Goal: Information Seeking & Learning: Compare options

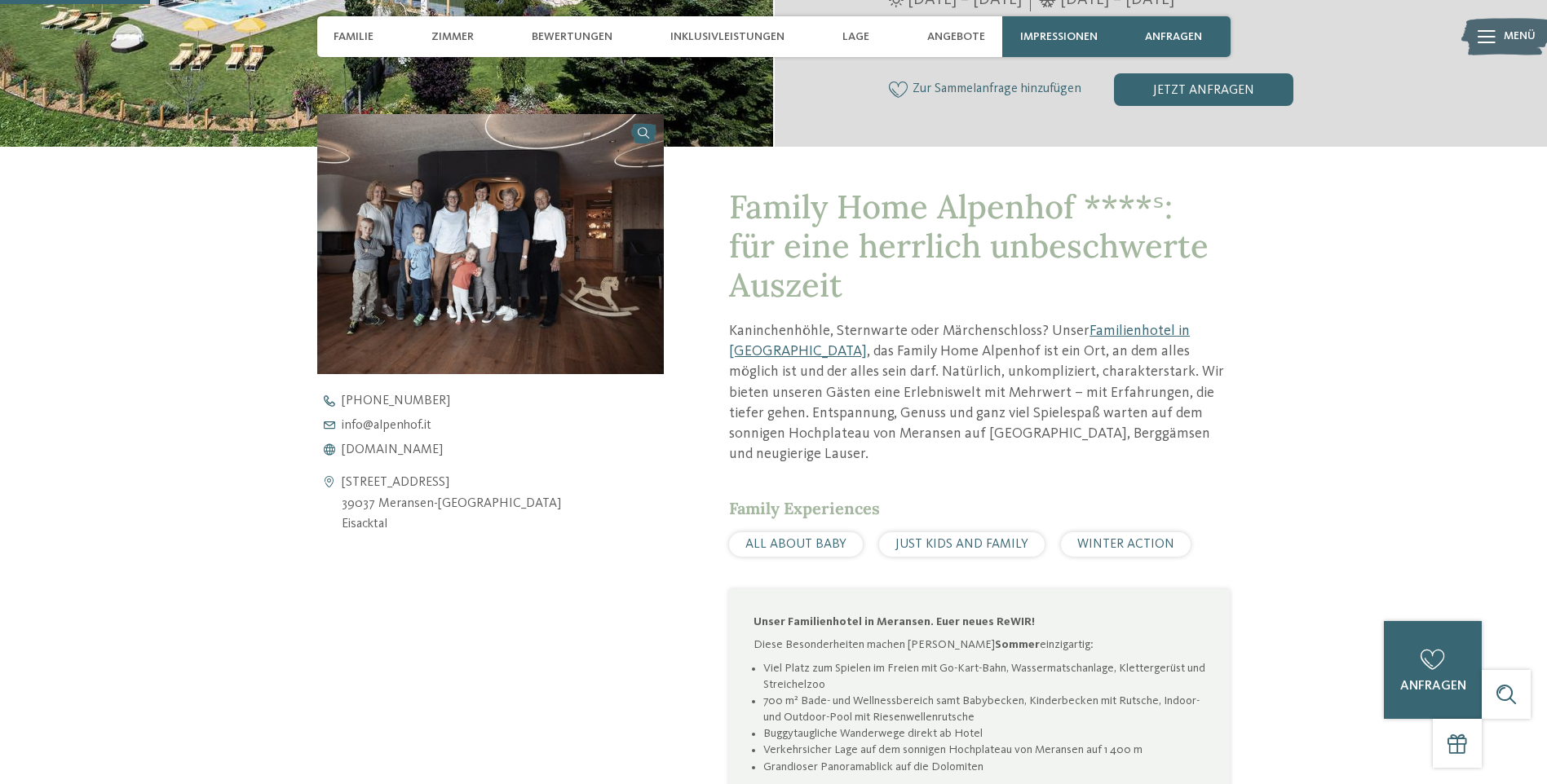
scroll to position [522, 0]
click at [388, 446] on span "[DOMAIN_NAME]" at bounding box center [392, 450] width 101 height 13
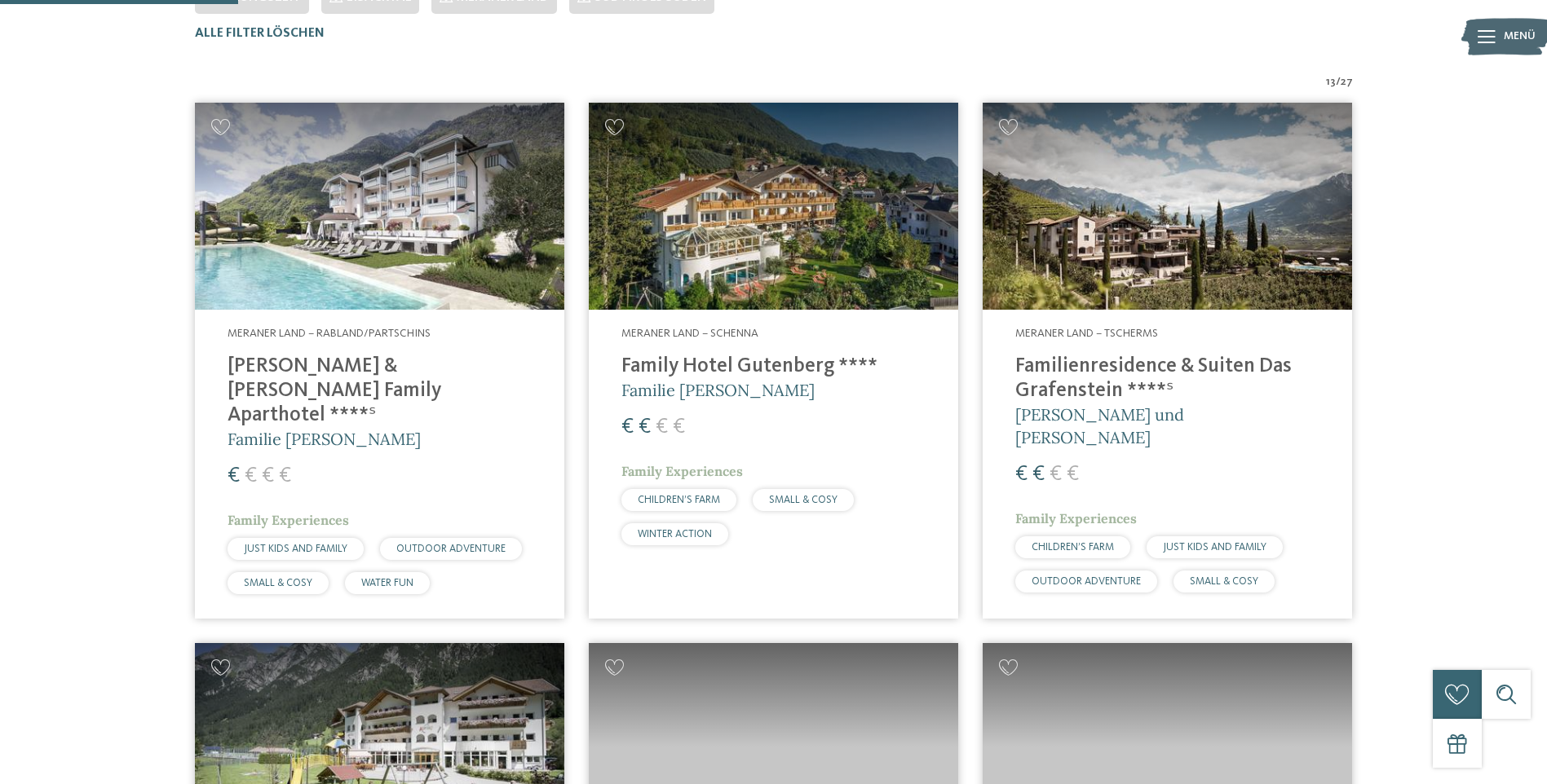
scroll to position [535, 0]
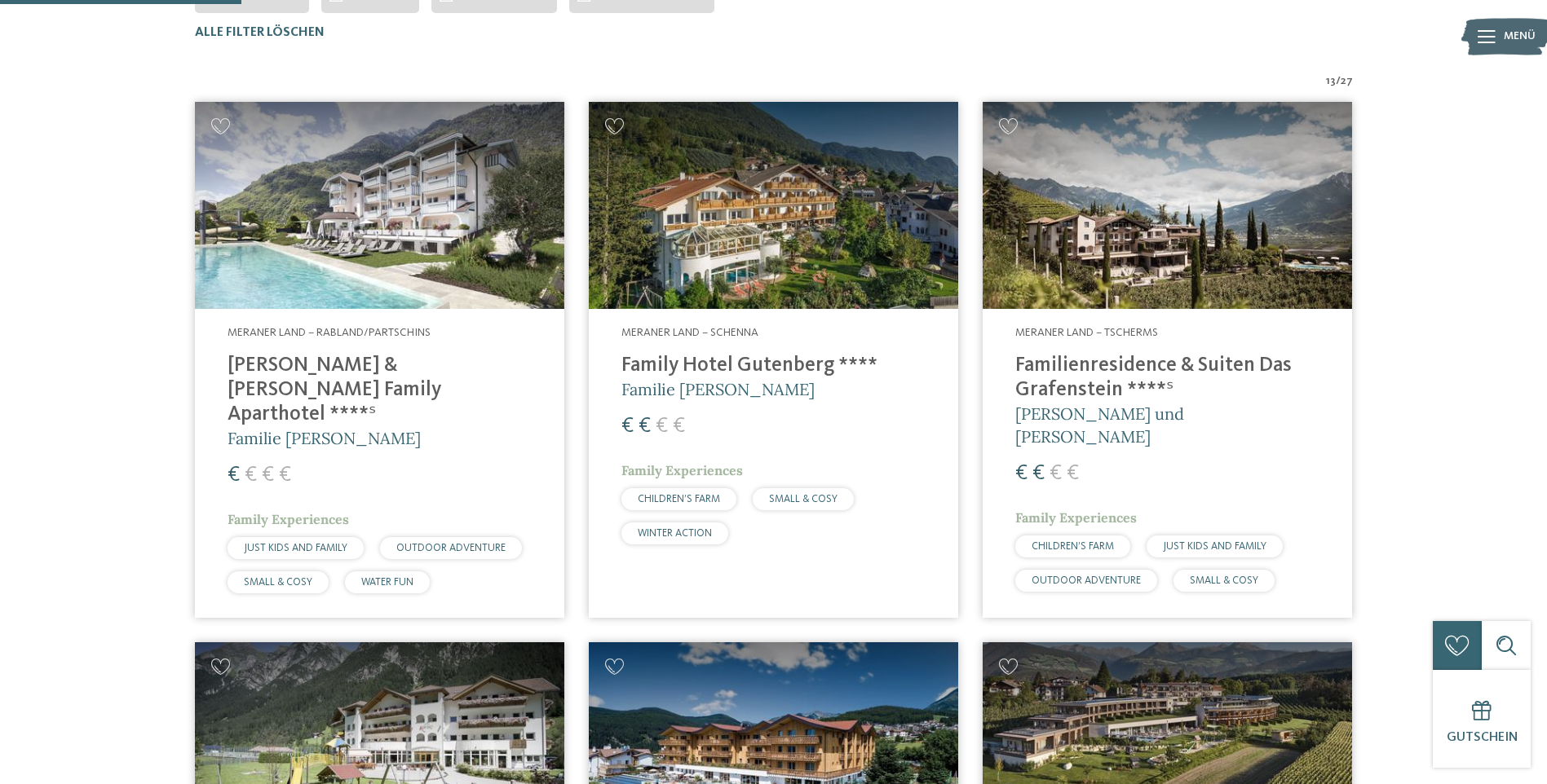
click at [714, 369] on h4 "Family Hotel Gutenberg ****" at bounding box center [773, 366] width 304 height 24
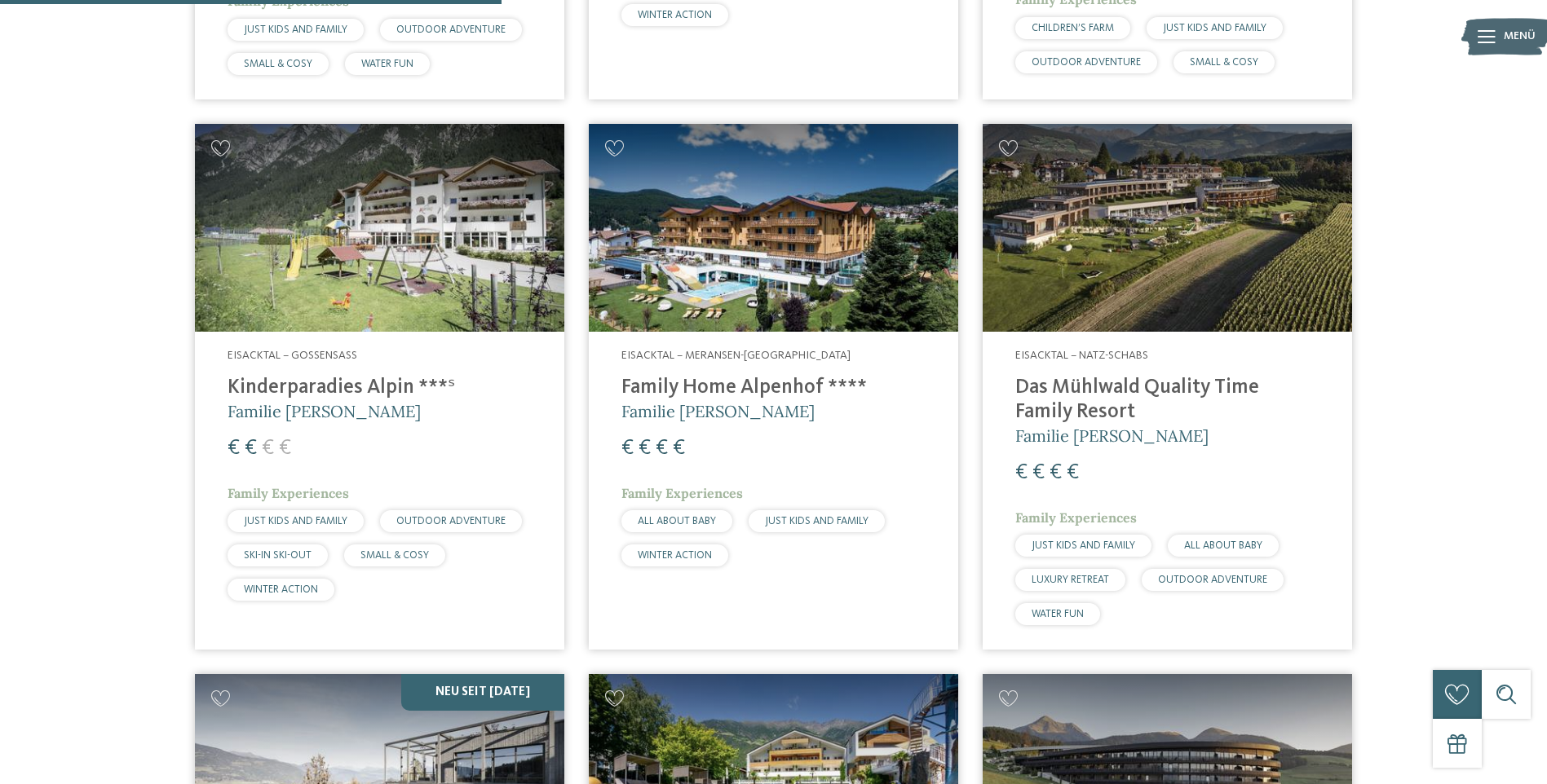
scroll to position [1122, 0]
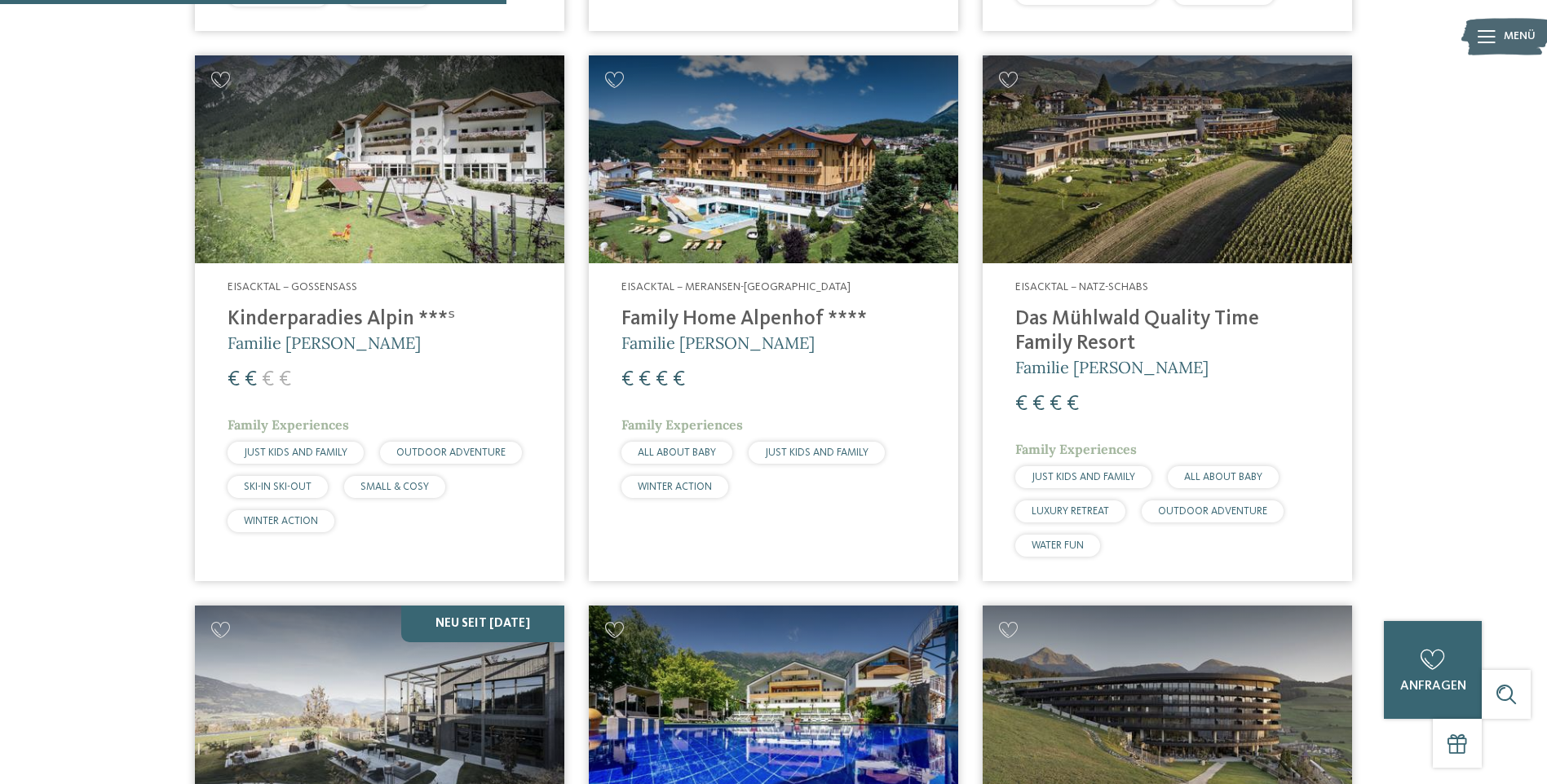
click at [756, 307] on h4 "Family Home Alpenhof ****" at bounding box center [773, 319] width 304 height 24
click at [1118, 307] on h4 "Das Mühlwald Quality Time Family Resort" at bounding box center [1167, 331] width 304 height 49
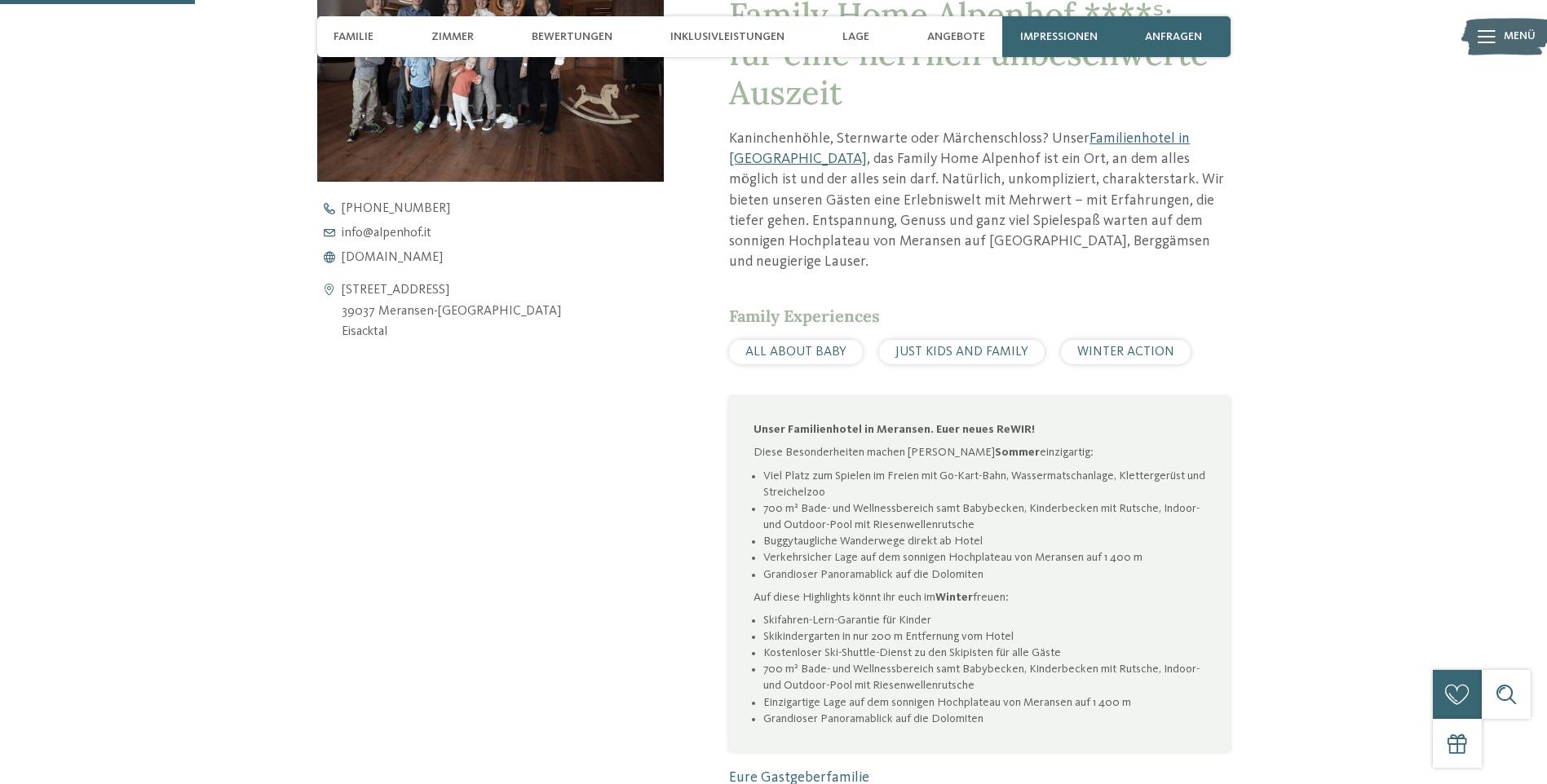
scroll to position [782, 0]
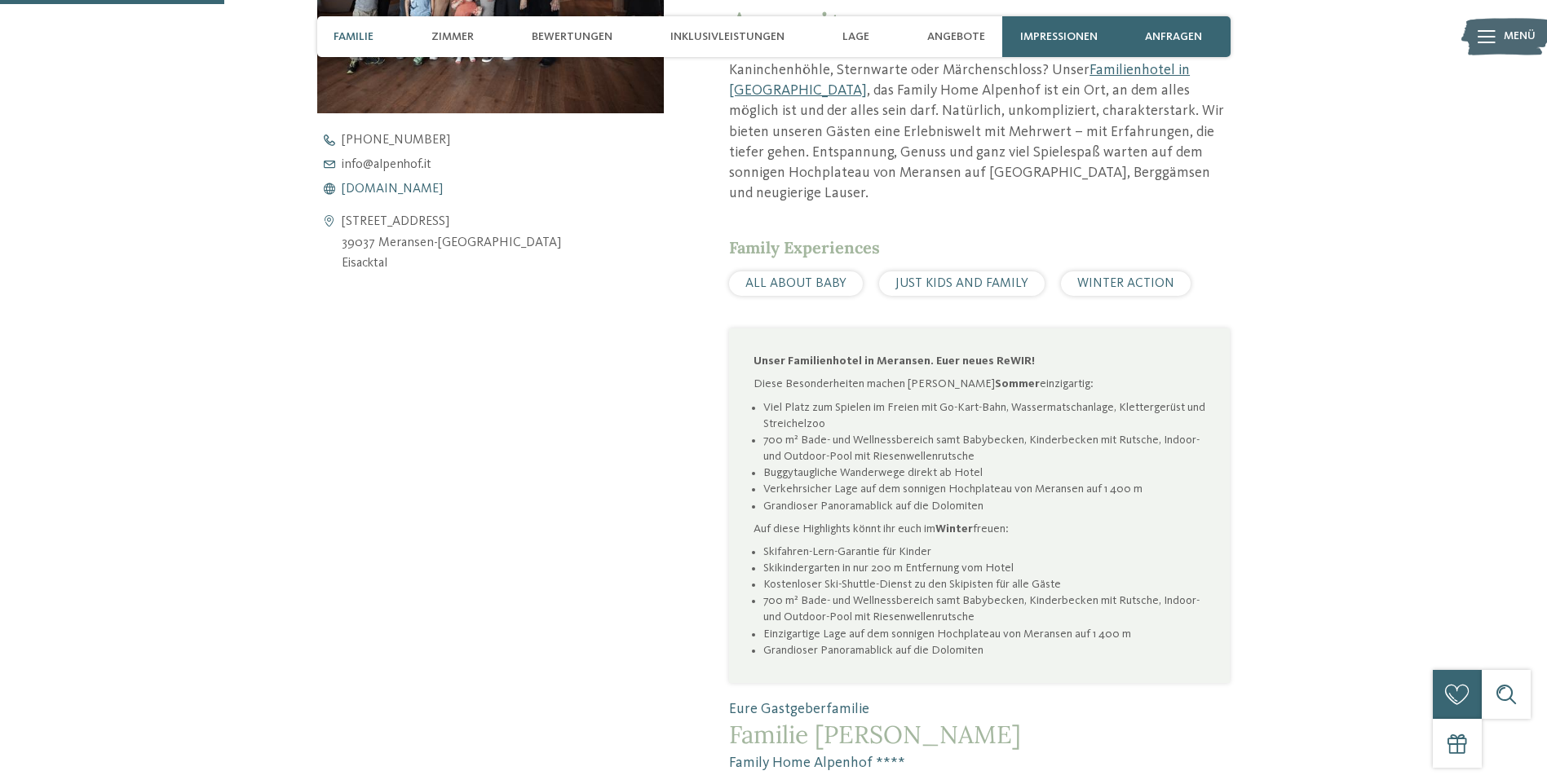
click at [400, 192] on span "[DOMAIN_NAME]" at bounding box center [392, 189] width 101 height 13
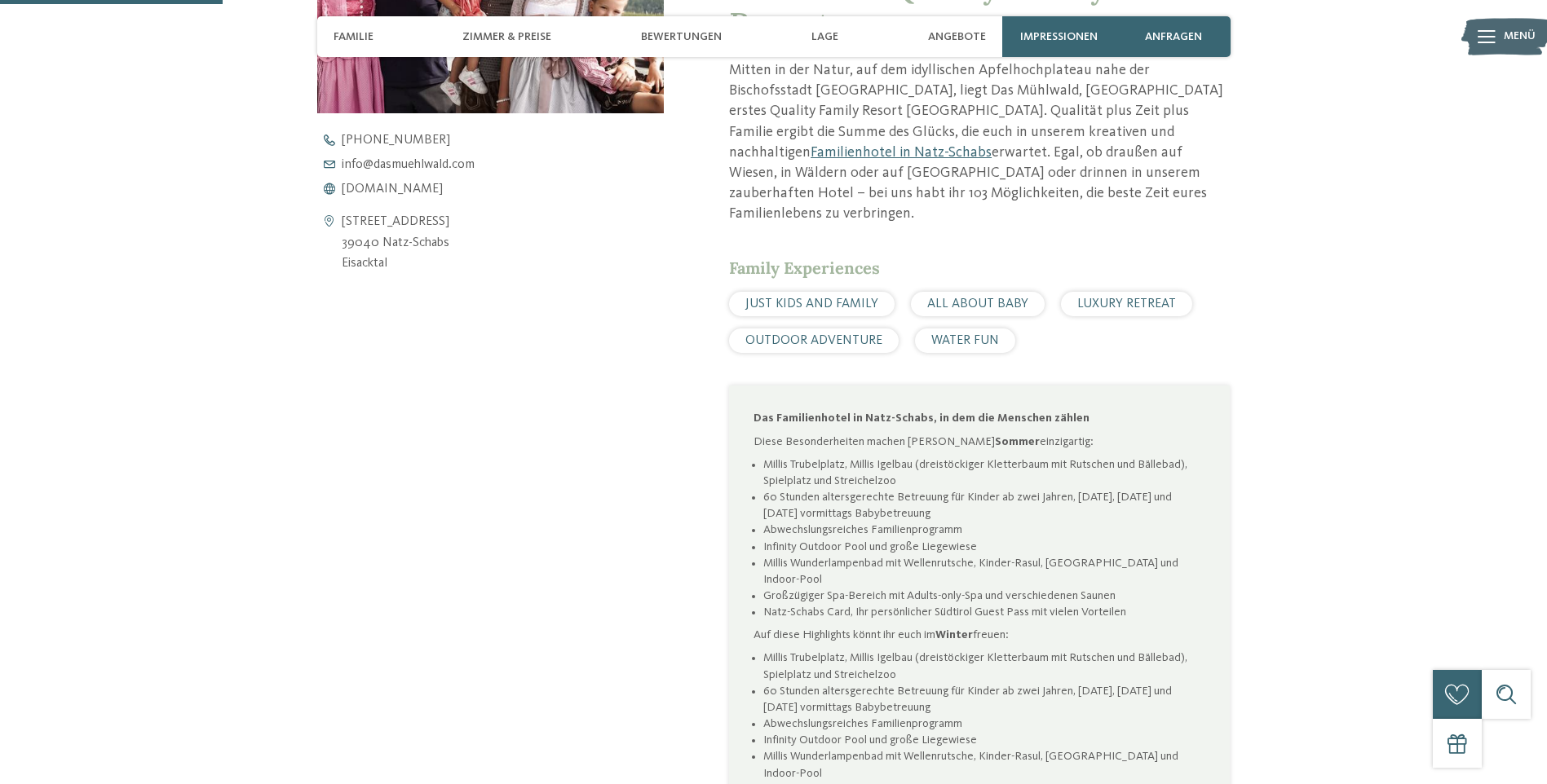
scroll to position [815, 0]
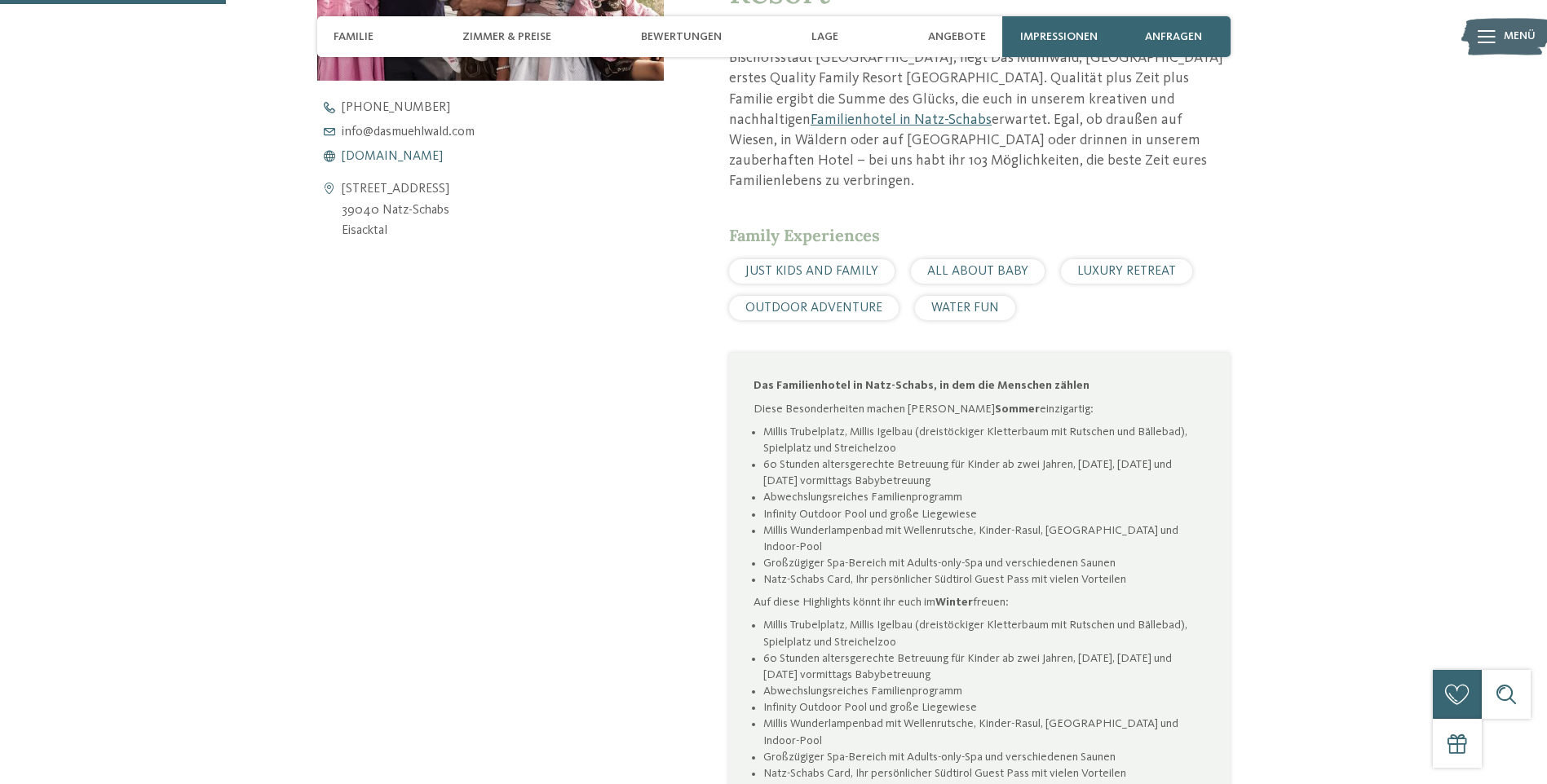
click at [434, 161] on span "www.dasmuehlwald.com" at bounding box center [392, 156] width 101 height 13
